Goal: Task Accomplishment & Management: Manage account settings

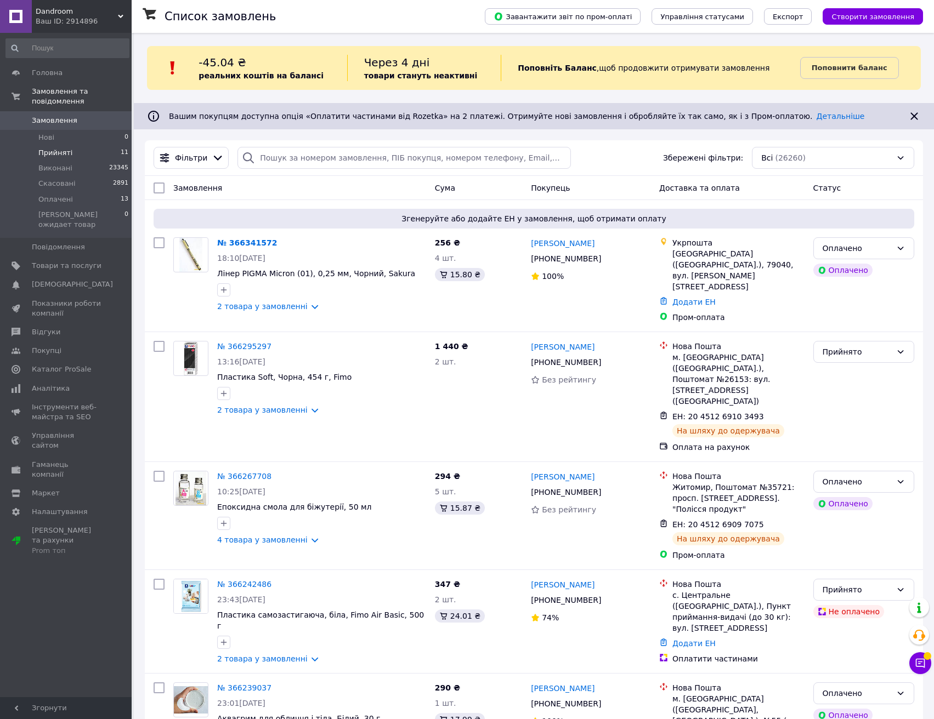
click at [62, 148] on span "Прийняті" at bounding box center [55, 153] width 34 height 10
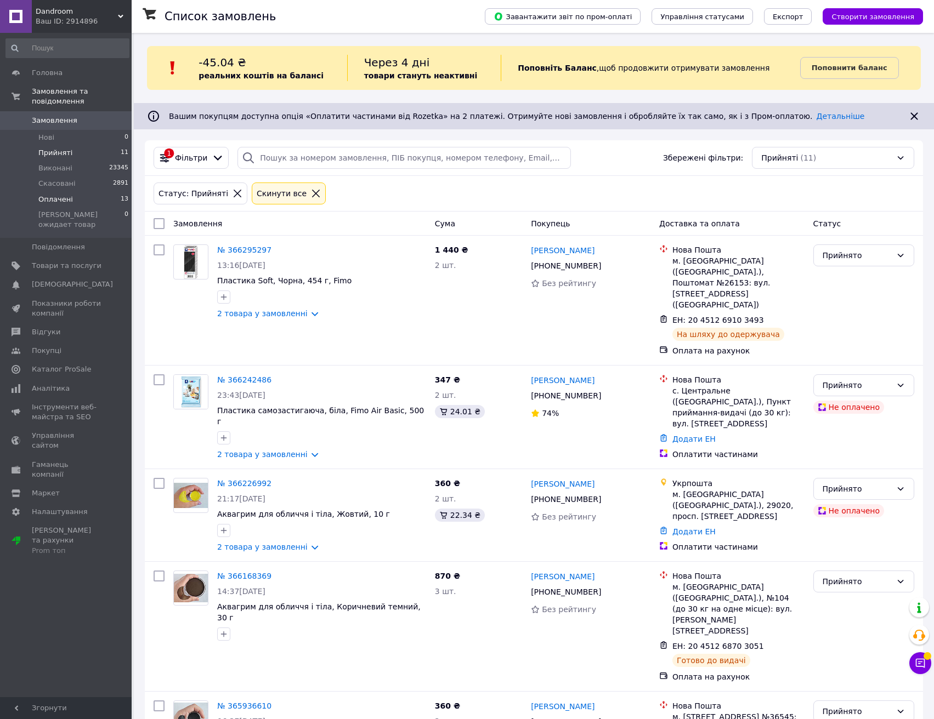
click at [58, 195] on span "Оплачені" at bounding box center [55, 200] width 35 height 10
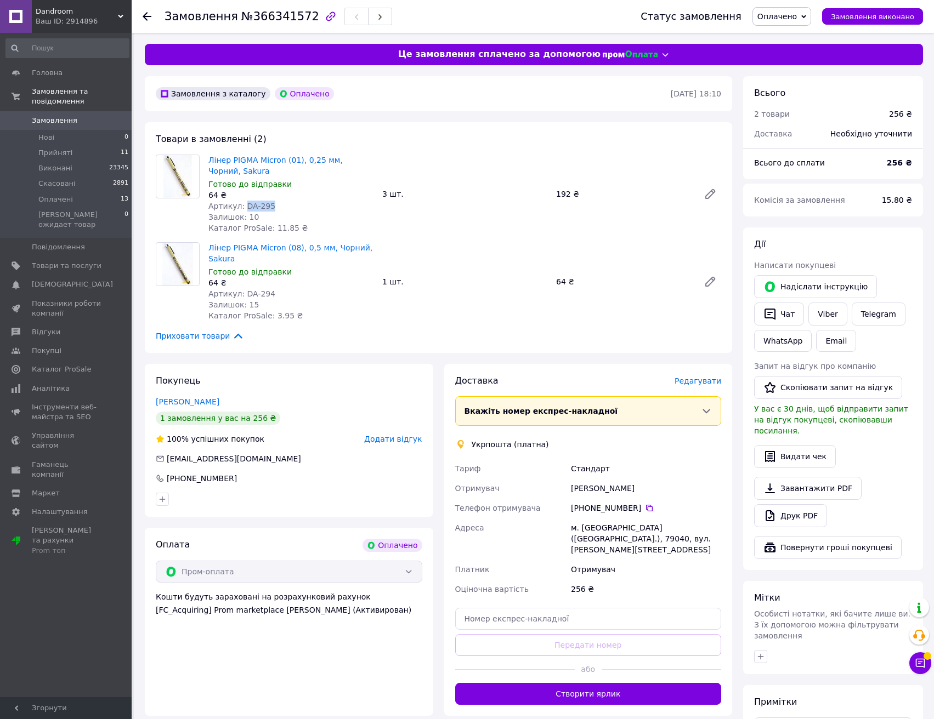
drag, startPoint x: 271, startPoint y: 205, endPoint x: 241, endPoint y: 208, distance: 30.8
click at [241, 208] on div "Артикул: DA-295" at bounding box center [290, 206] width 165 height 11
copy span "DA-295"
drag, startPoint x: 275, startPoint y: 292, endPoint x: 242, endPoint y: 294, distance: 33.0
click at [242, 294] on div "Артикул: DA-294" at bounding box center [290, 293] width 165 height 11
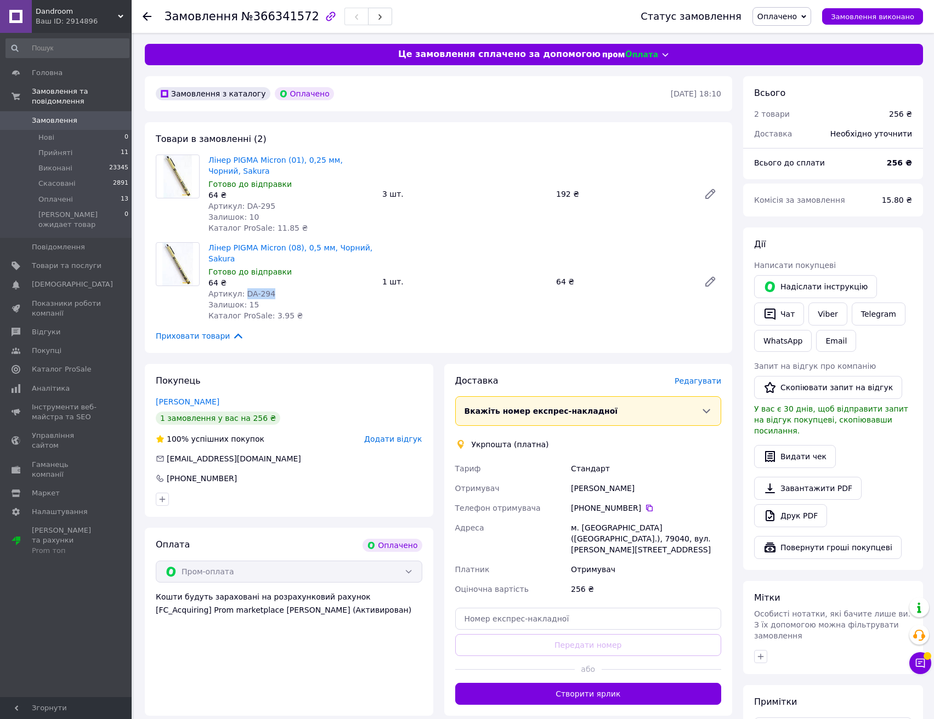
copy span "DA-294"
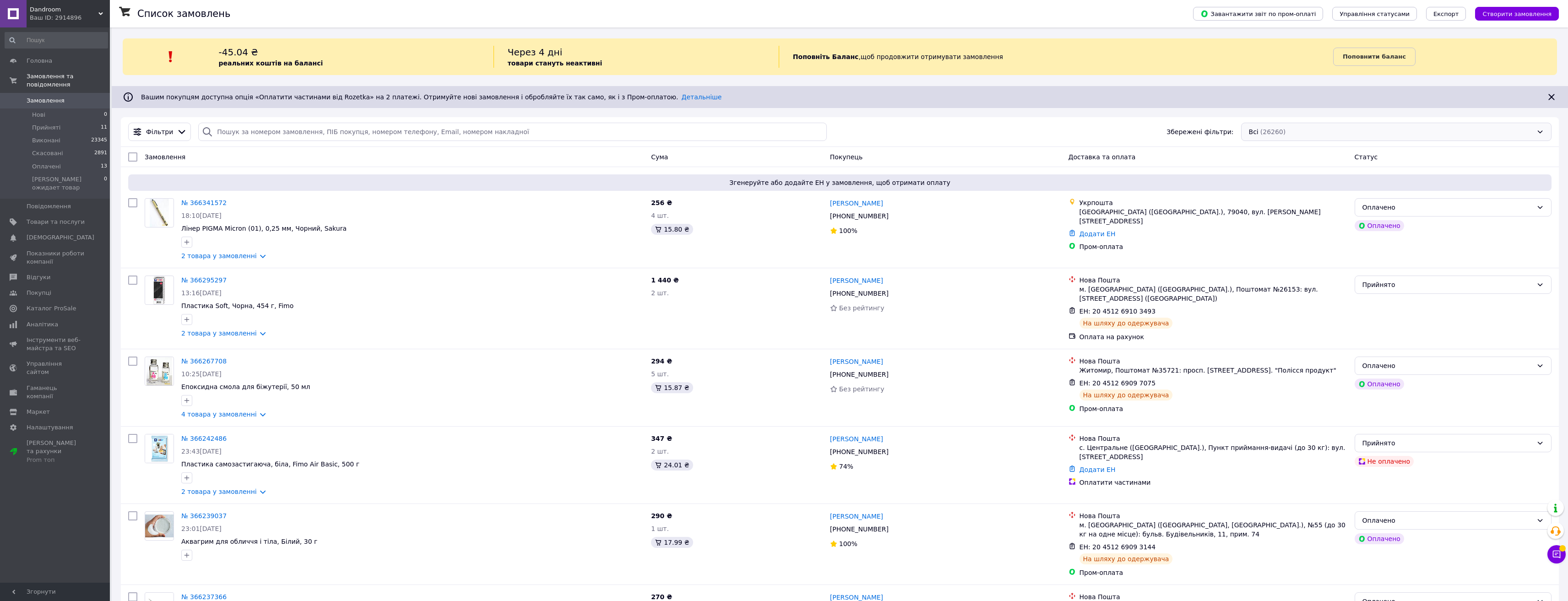
click at [1382, 132] on div "Всі (26260)" at bounding box center [1396, 132] width 311 height 18
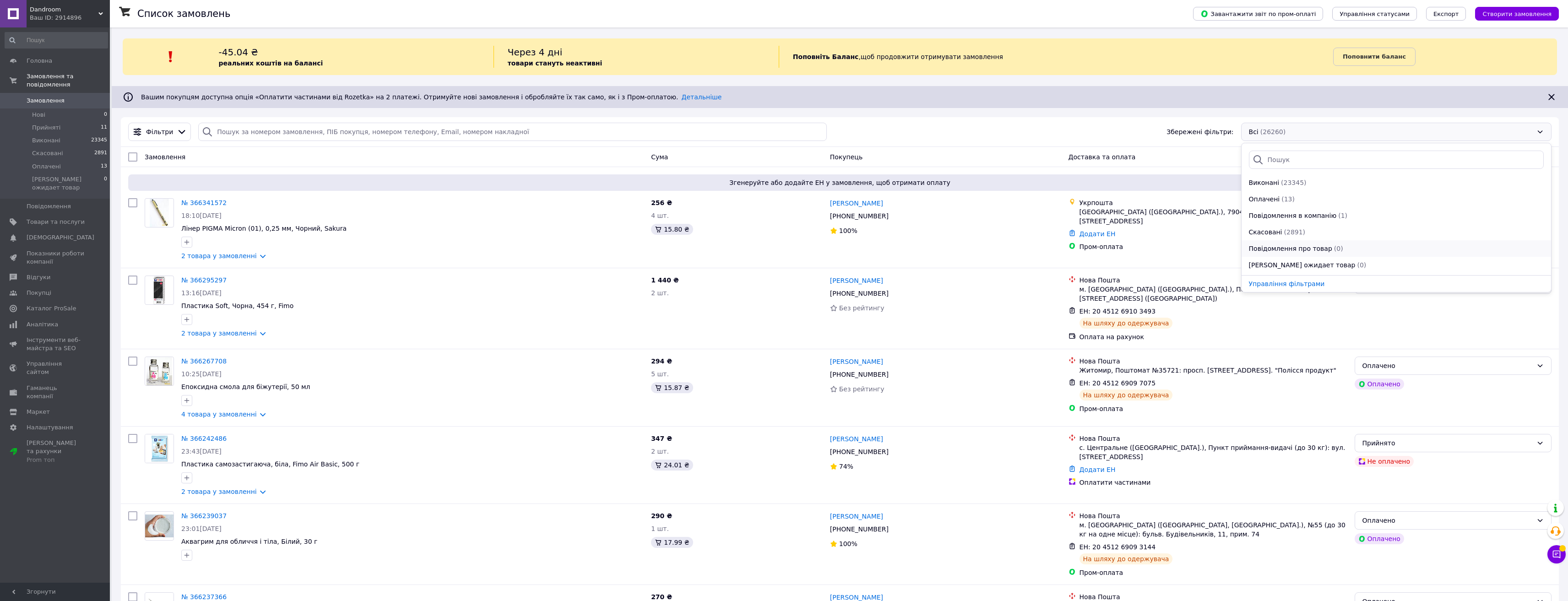
scroll to position [66, 0]
click at [40, 467] on div "Головна Замовлення та повідомлення Замовлення 0 Нові 0 Прийняті 11 Виконані 233…" at bounding box center [56, 306] width 113 height 558
